Goal: Navigation & Orientation: Find specific page/section

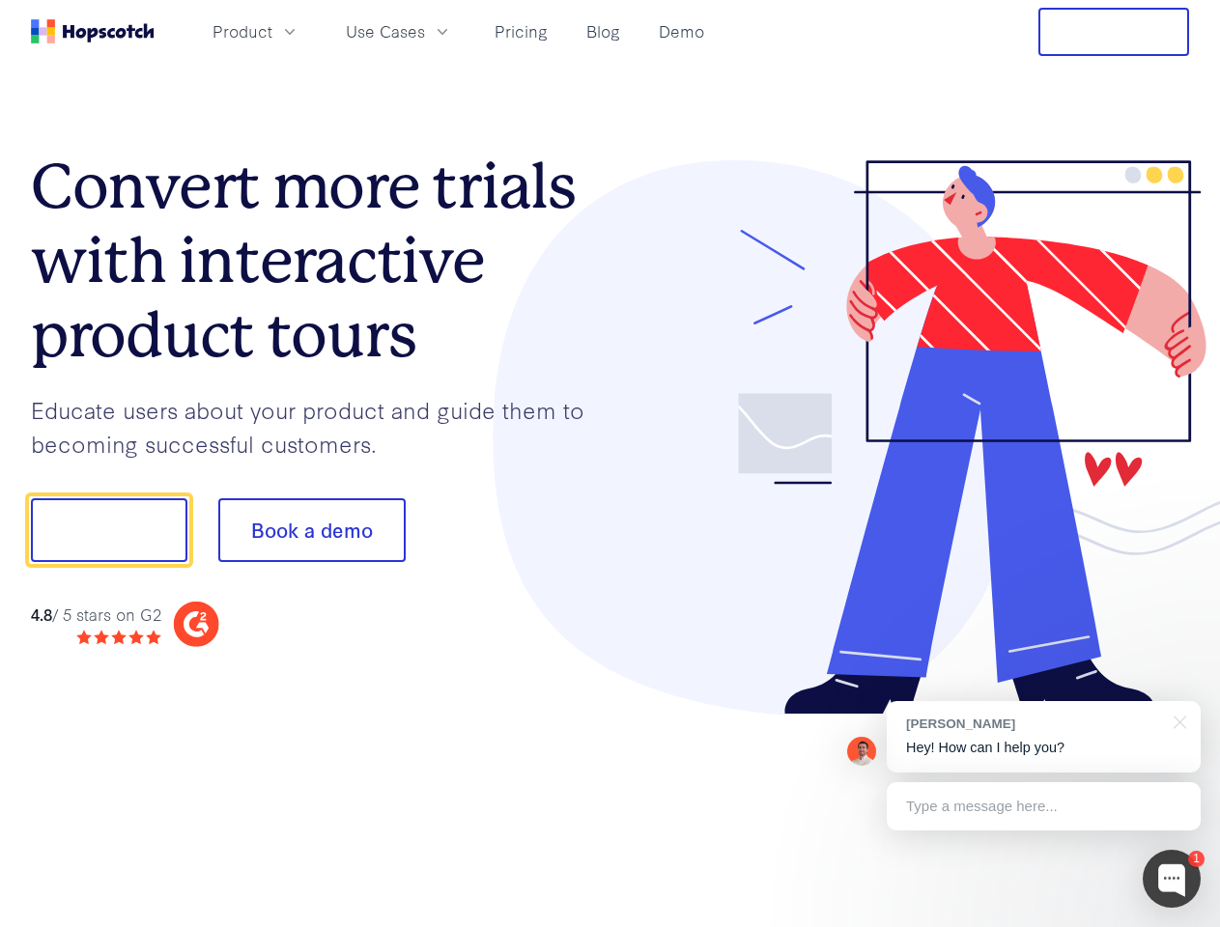
click at [610, 464] on div at bounding box center [899, 437] width 579 height 555
click at [272, 31] on span "Product" at bounding box center [242, 31] width 60 height 24
click at [425, 31] on span "Use Cases" at bounding box center [385, 31] width 79 height 24
click at [1113, 32] on button "Free Trial" at bounding box center [1113, 32] width 151 height 48
click at [108, 530] on button "Show me!" at bounding box center [109, 530] width 156 height 64
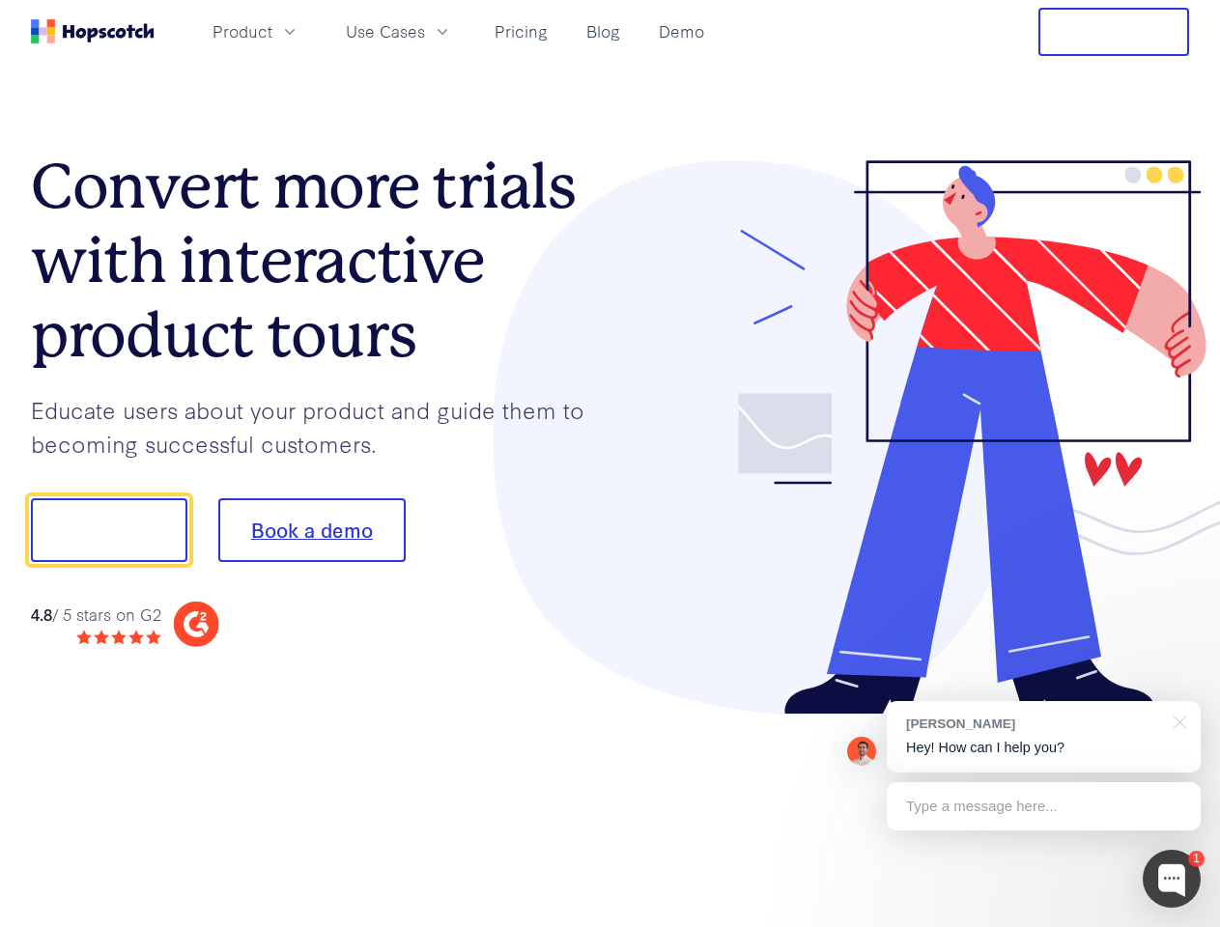
click at [311, 530] on button "Book a demo" at bounding box center [311, 530] width 187 height 64
click at [1171, 879] on div at bounding box center [1171, 879] width 58 height 58
click at [1043, 737] on div "[PERSON_NAME] Hey! How can I help you?" at bounding box center [1043, 736] width 314 height 71
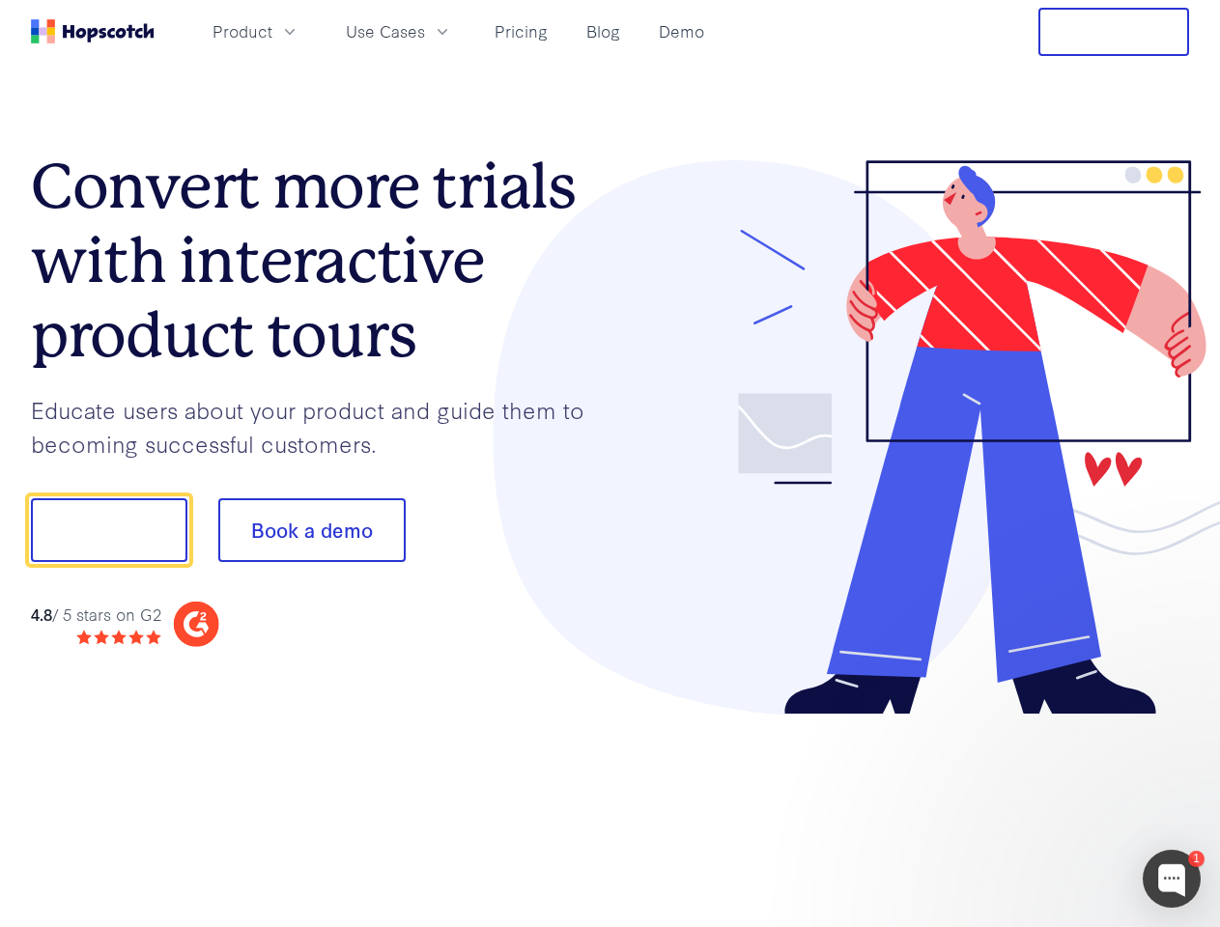
click at [1176, 720] on div at bounding box center [1019, 528] width 362 height 644
click at [1043, 806] on div at bounding box center [1019, 528] width 362 height 644
